Goal: Find specific page/section: Find specific page/section

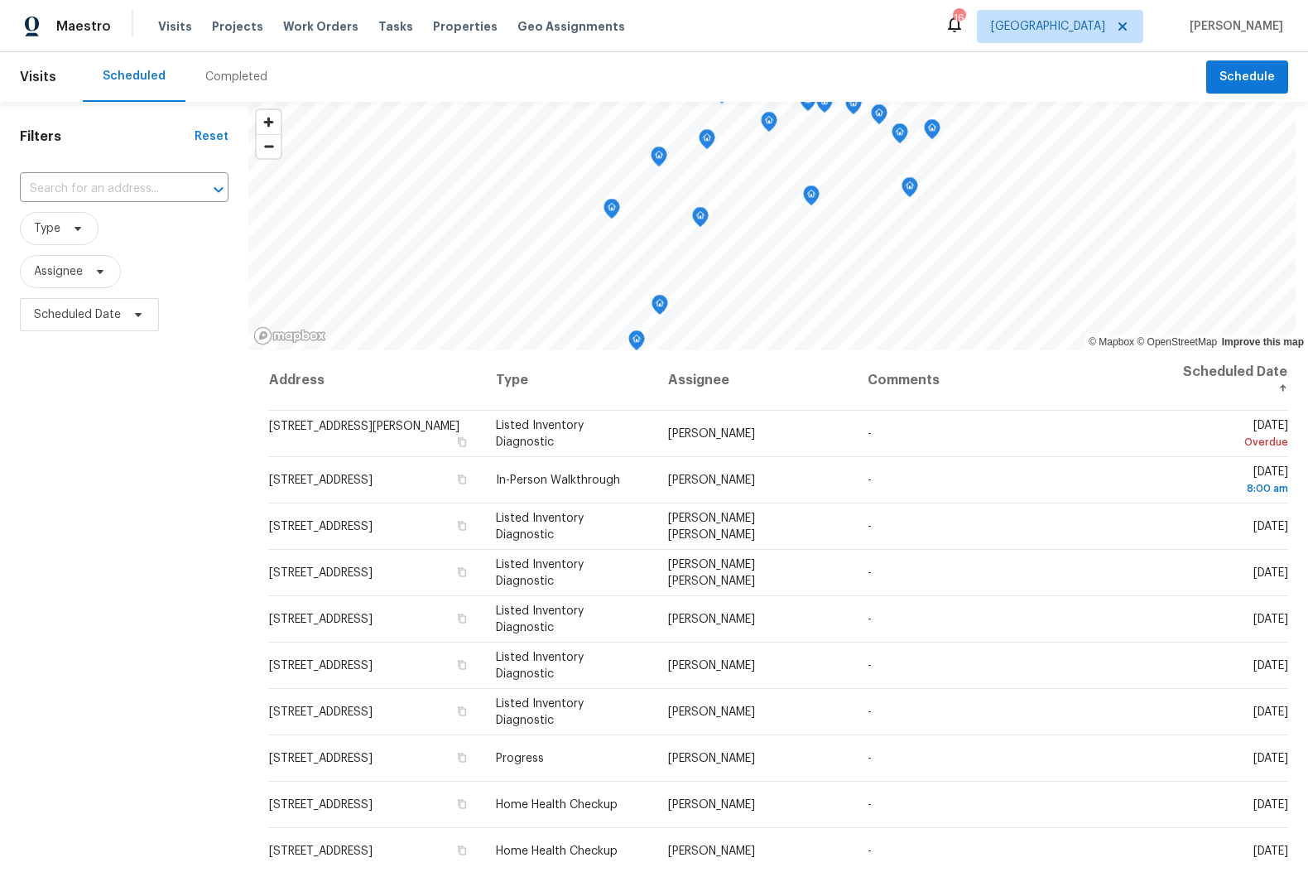
click at [1243, 29] on span "[PERSON_NAME]" at bounding box center [1233, 26] width 100 height 17
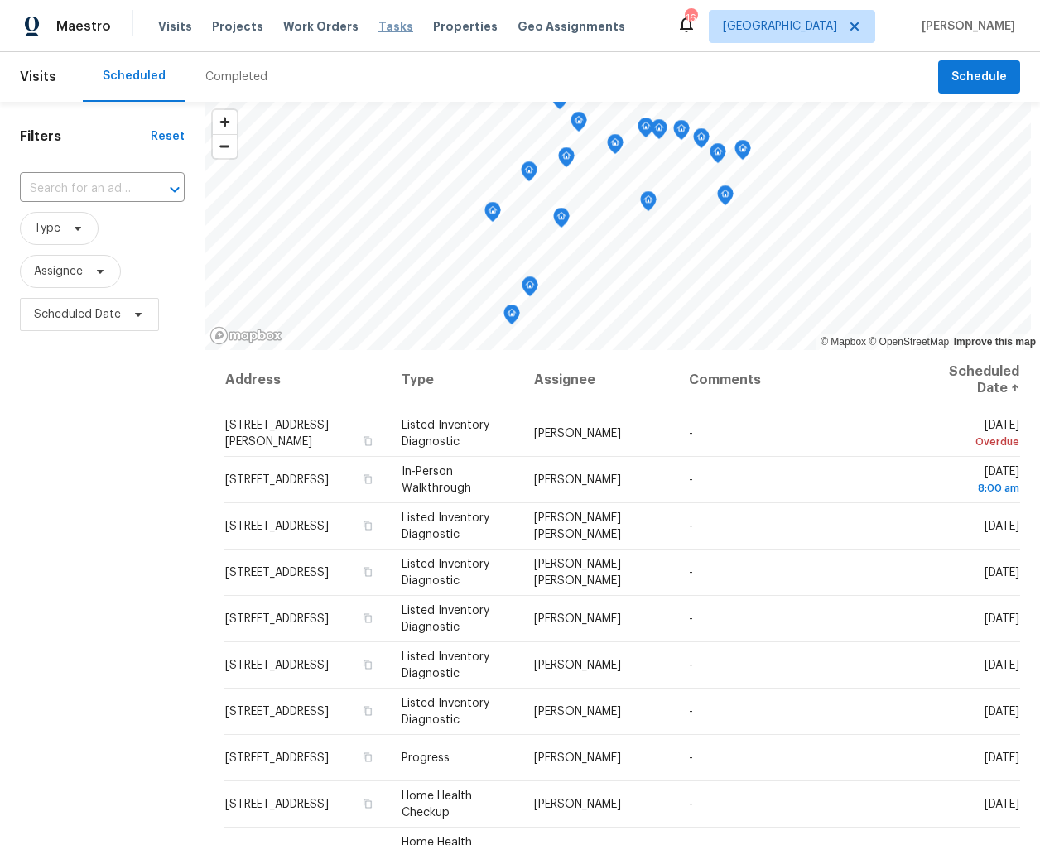
click at [378, 25] on span "Tasks" at bounding box center [395, 27] width 35 height 12
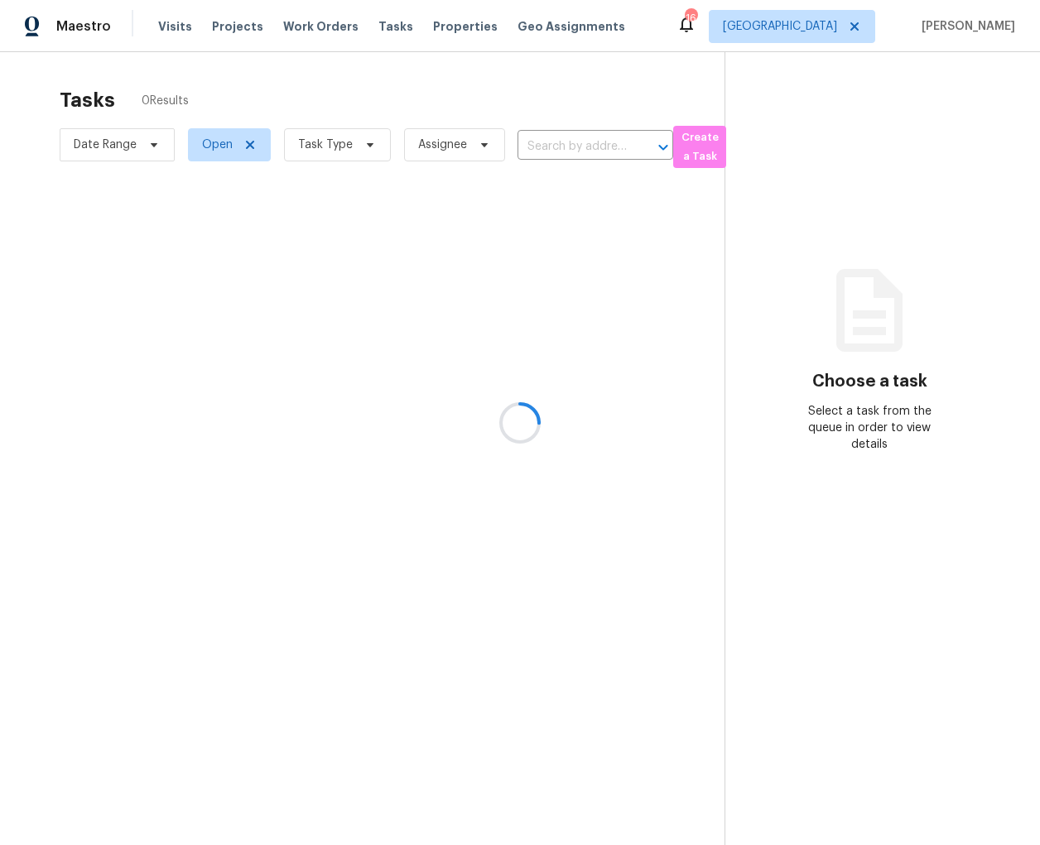
click at [319, 24] on div at bounding box center [520, 422] width 1040 height 845
click at [301, 345] on div at bounding box center [520, 422] width 1040 height 845
click at [168, 26] on div at bounding box center [520, 422] width 1040 height 845
click at [57, 24] on div at bounding box center [520, 422] width 1040 height 845
